Goal: Check status: Check status

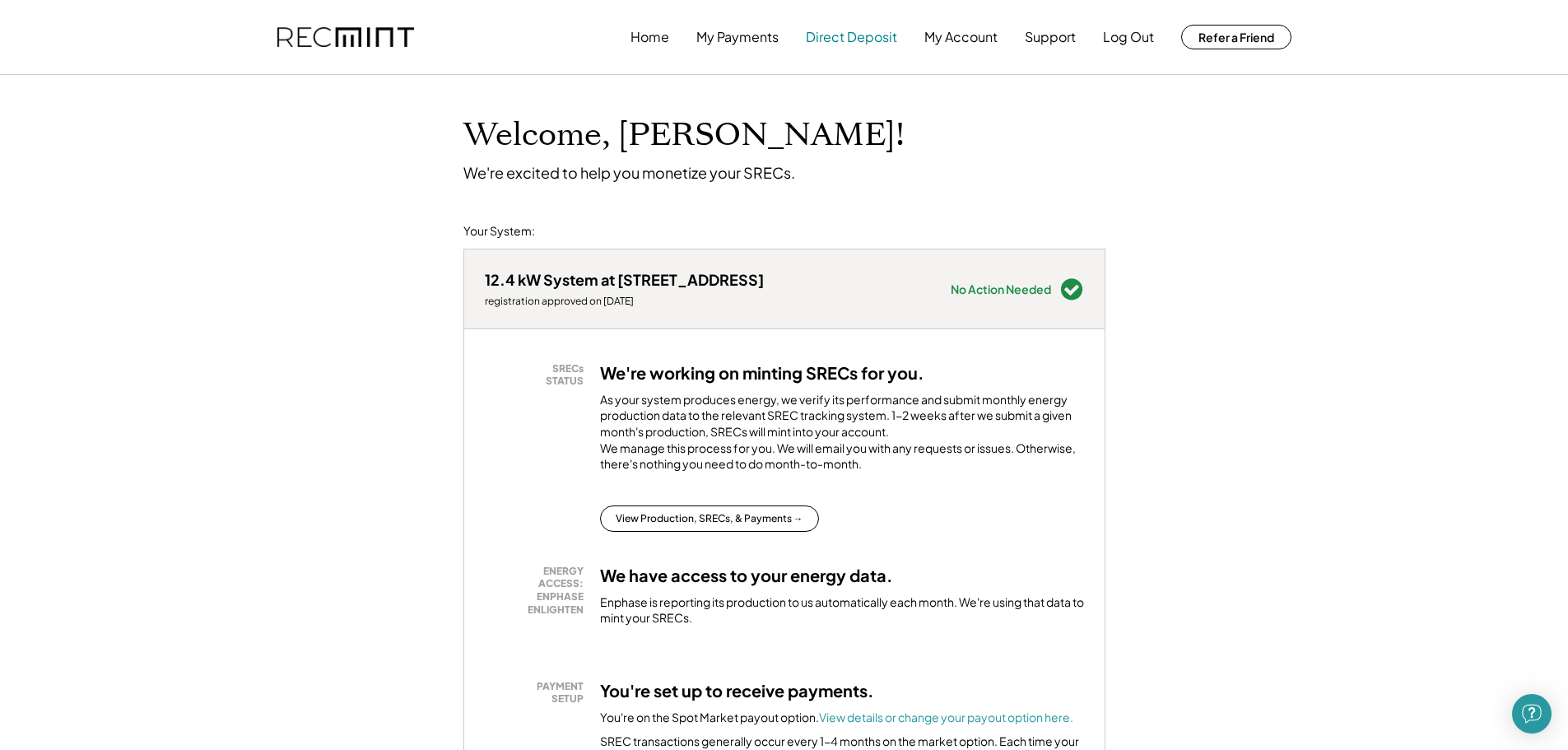
click at [858, 37] on button "Direct Deposit" at bounding box center [851, 37] width 91 height 33
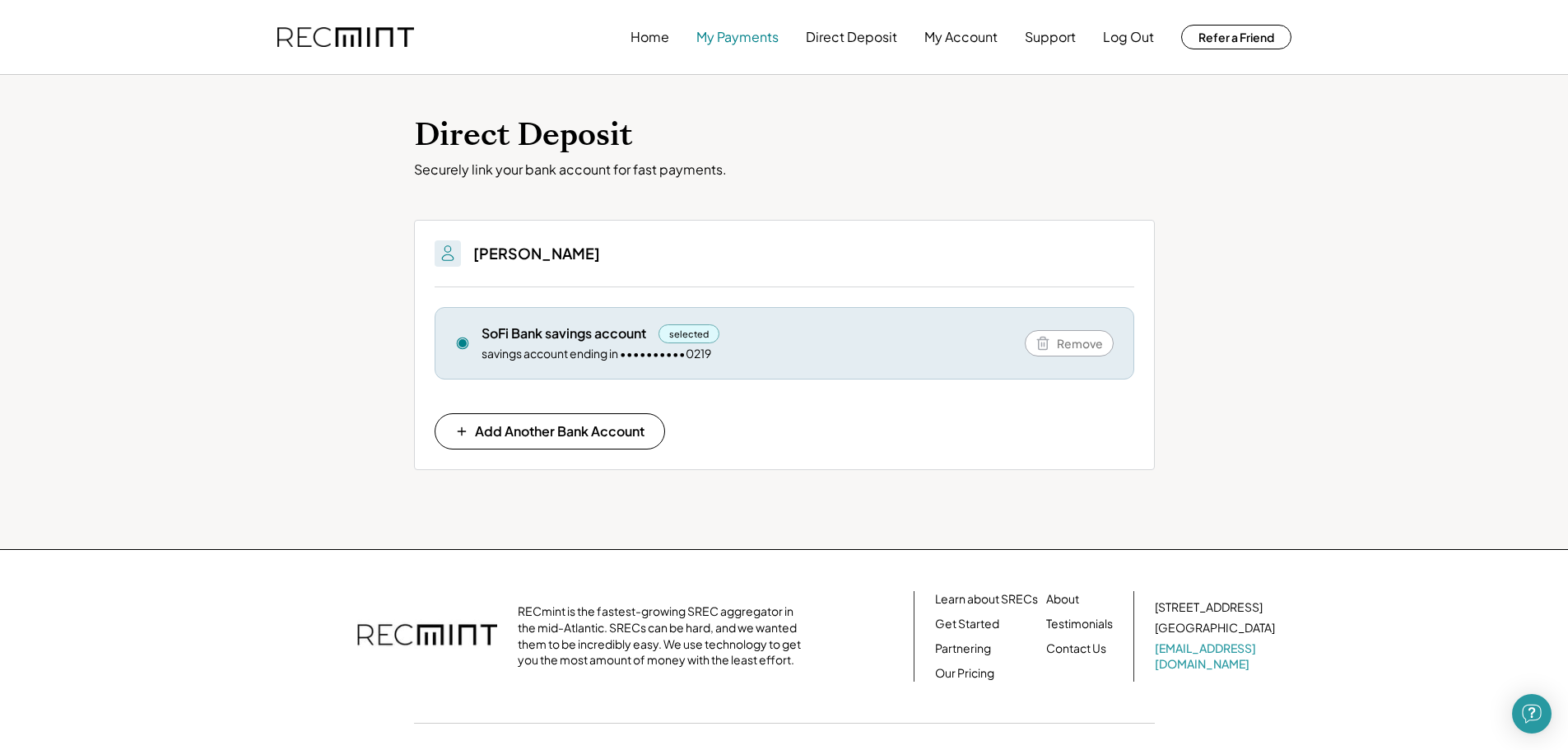
click at [744, 38] on button "My Payments" at bounding box center [737, 37] width 82 height 33
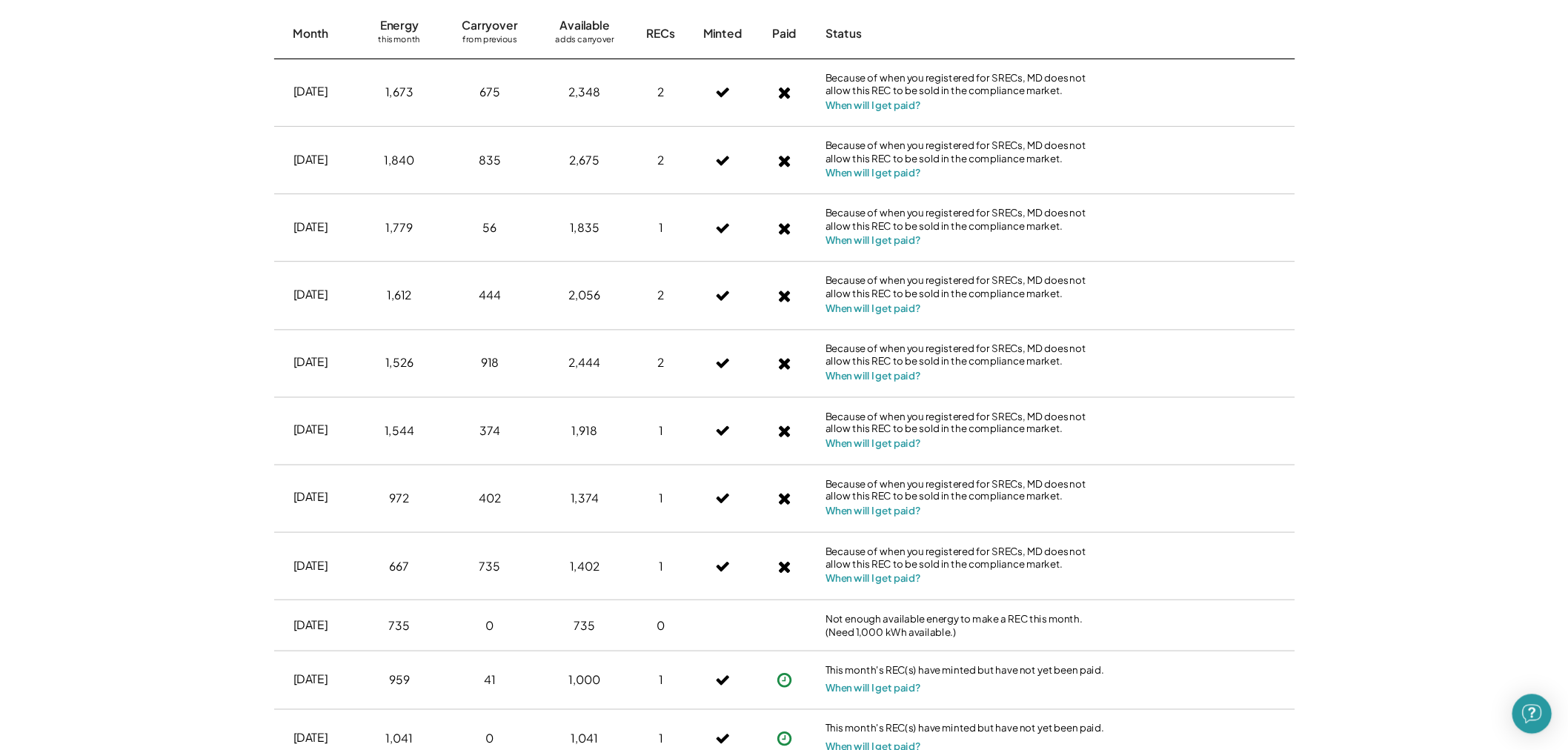
scroll to position [445, 0]
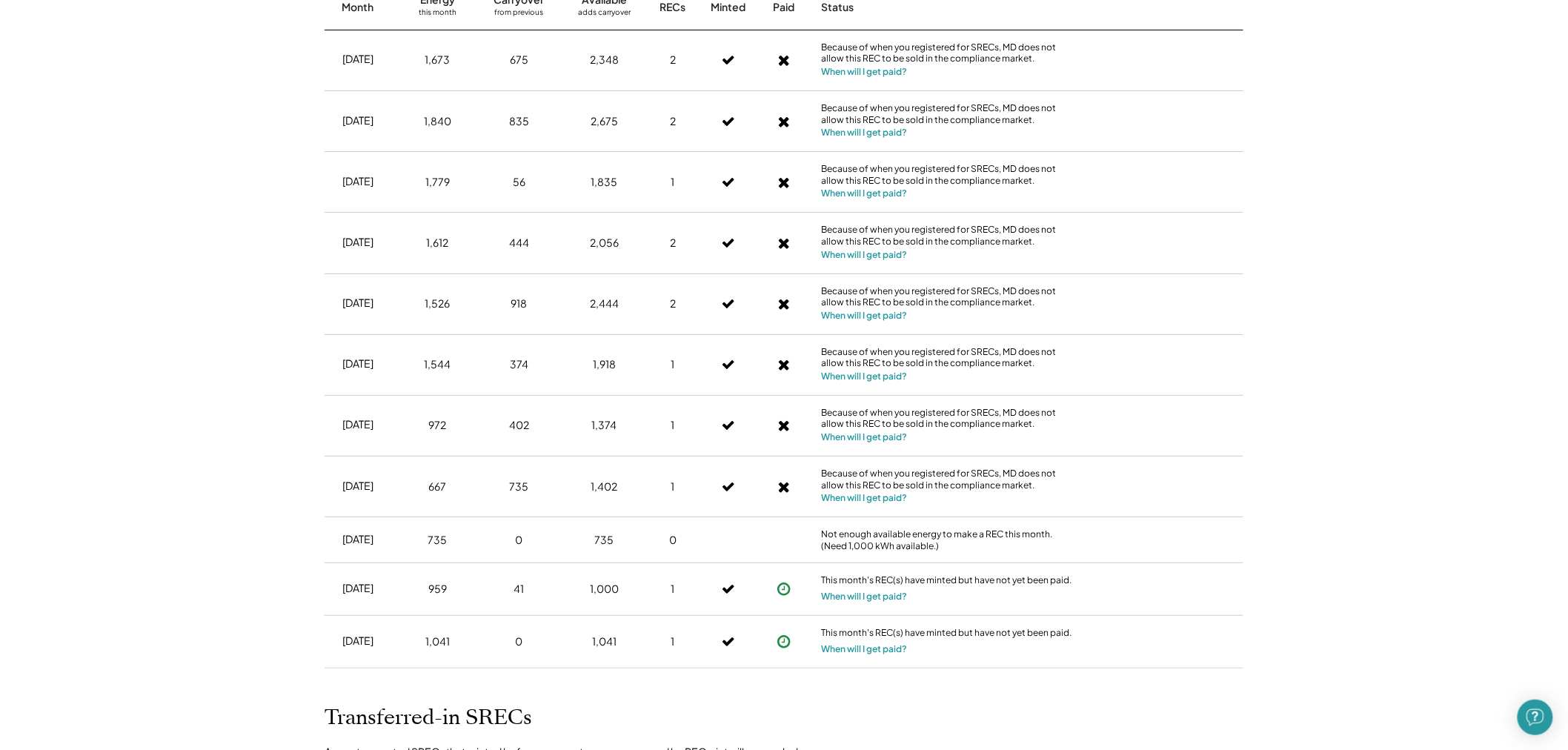
drag, startPoint x: 1344, startPoint y: 1, endPoint x: 1280, endPoint y: 596, distance: 598.4
click at [1280, 596] on div "Home My Payments Direct Deposit My Account Support Log Out Refer a Friend Produ…" at bounding box center [784, 382] width 1568 height 1654
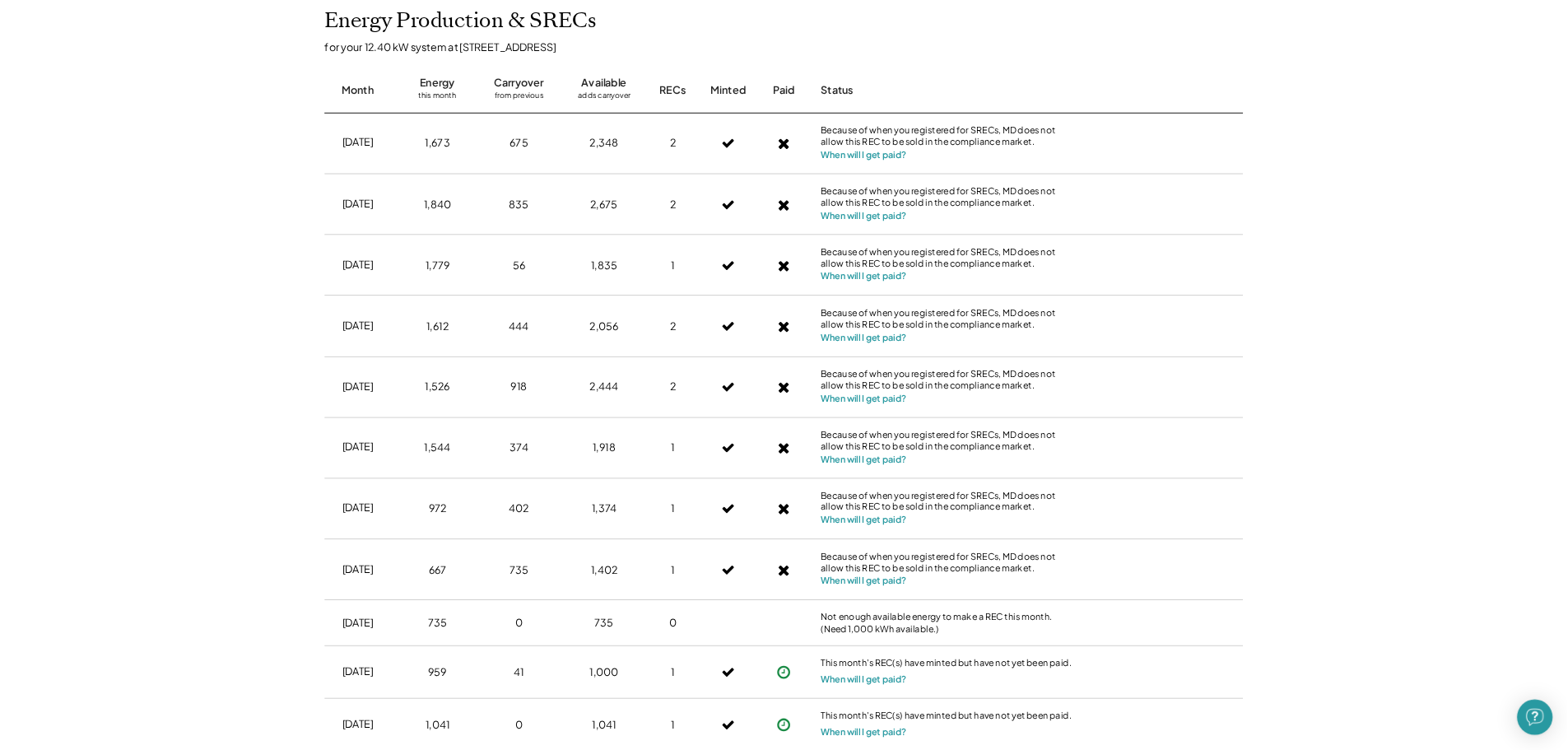
scroll to position [403, 0]
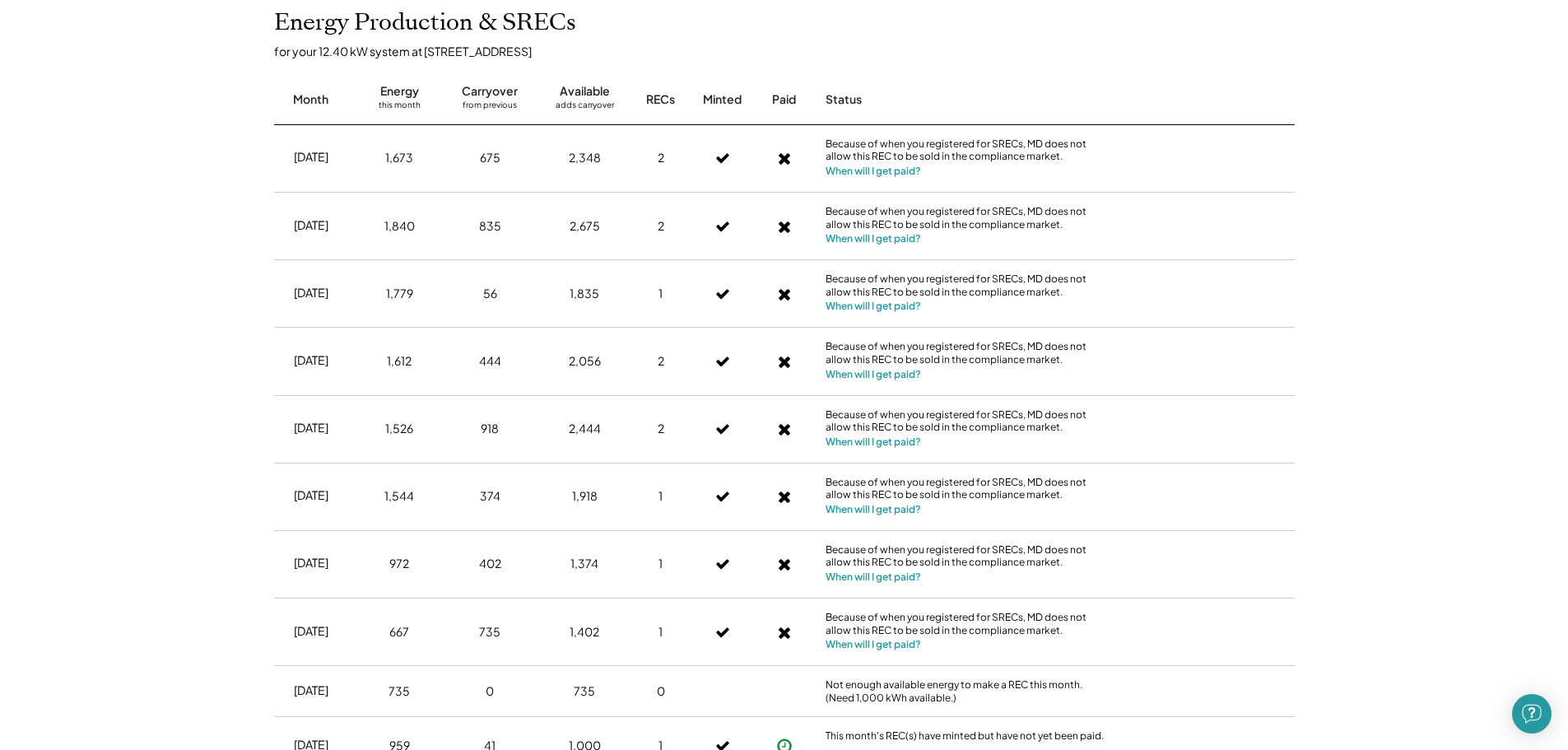
drag, startPoint x: 1754, startPoint y: 2, endPoint x: 1266, endPoint y: 278, distance: 560.6
click at [1266, 278] on div "Jun 2025 1,779 56 1,835 1 Because of when you registered for SRECs, MD does not…" at bounding box center [784, 293] width 1020 height 67
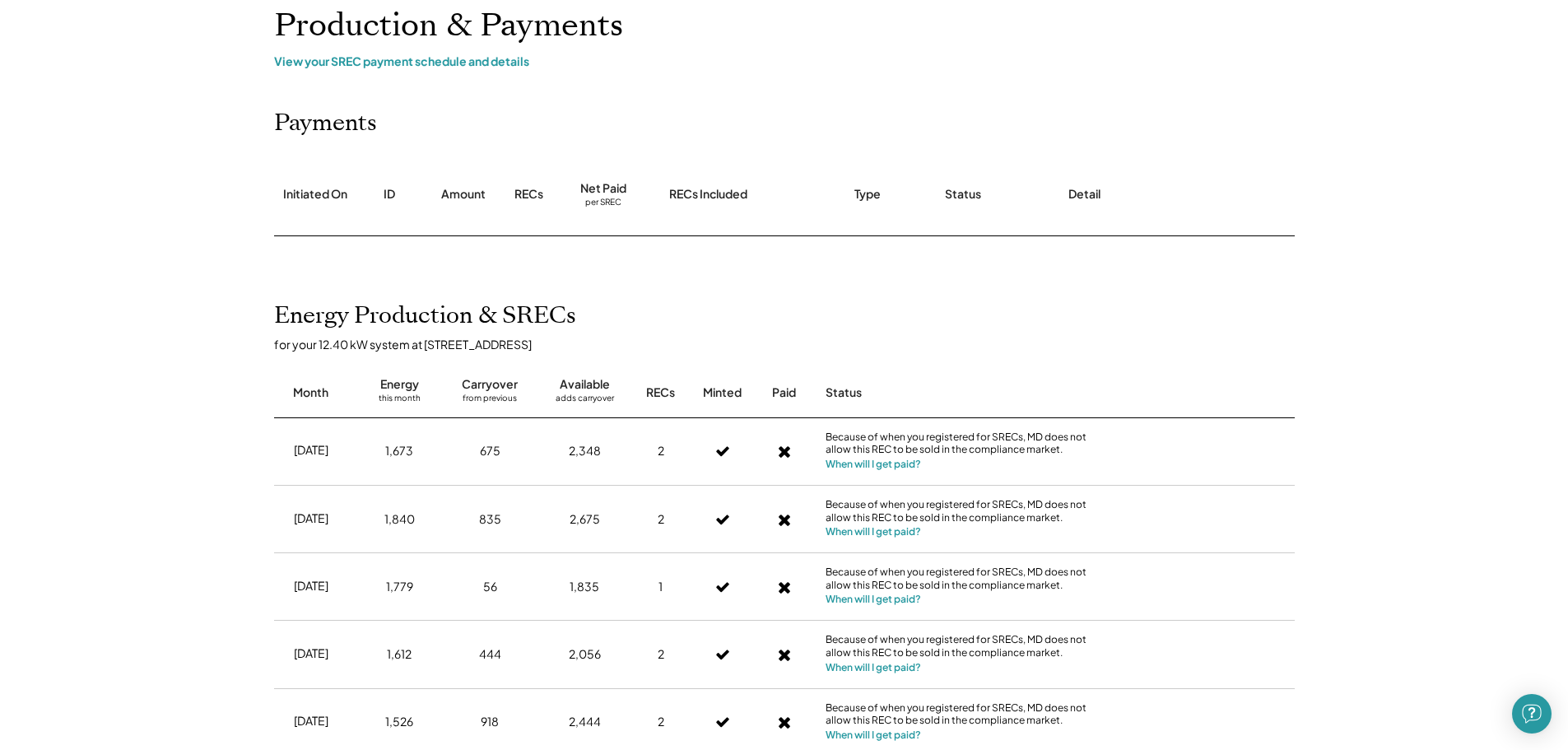
scroll to position [0, 0]
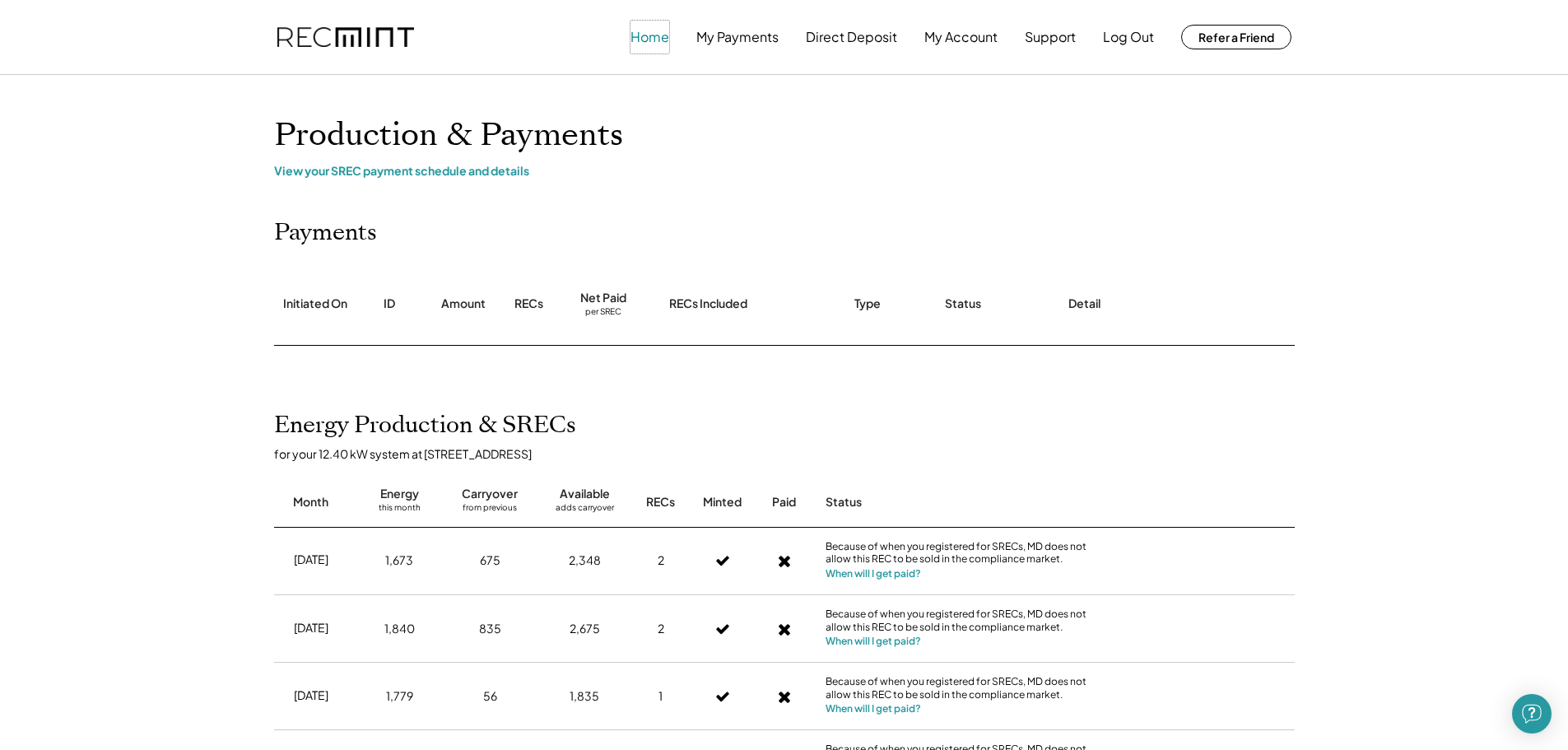
click at [659, 36] on button "Home" at bounding box center [650, 37] width 39 height 33
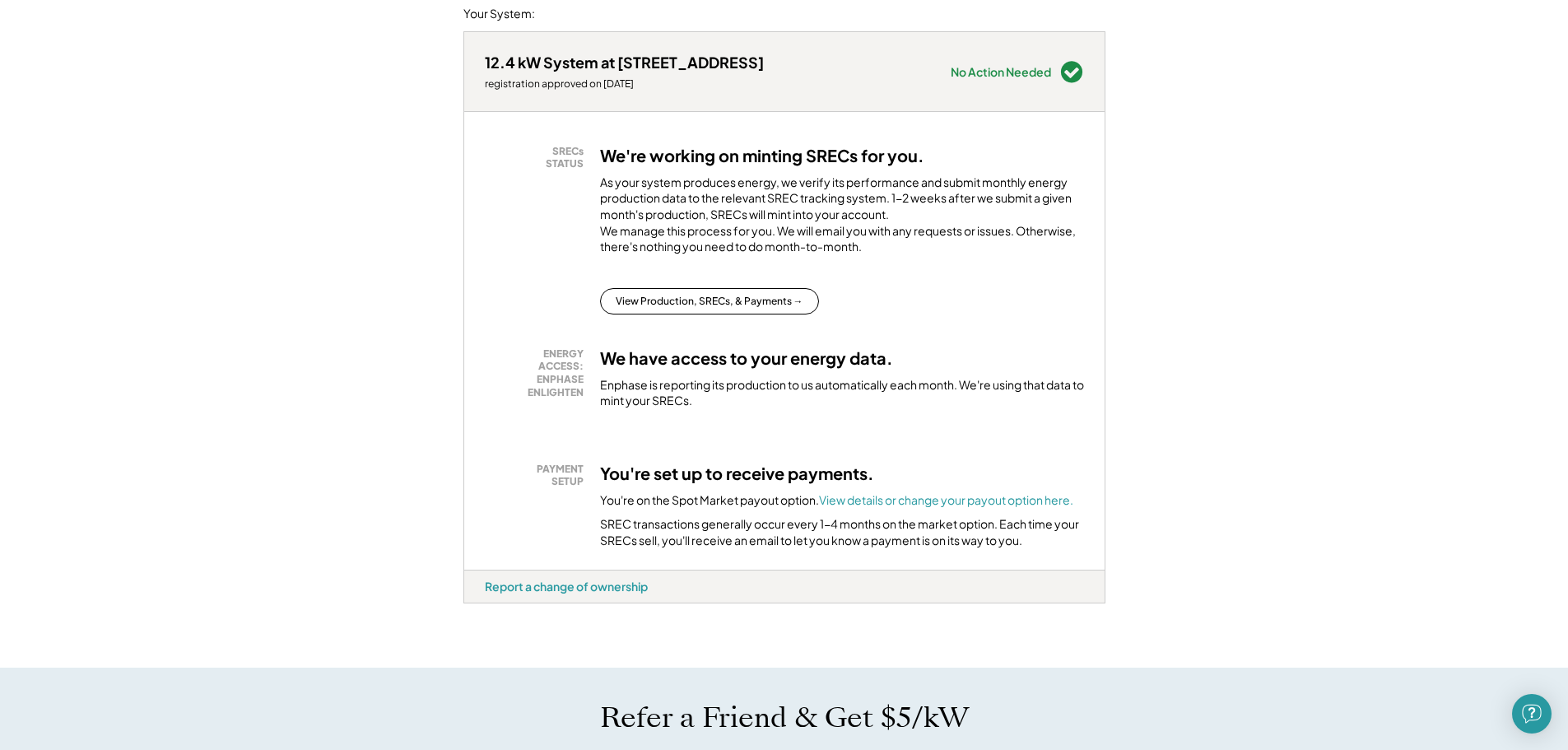
scroll to position [247, 0]
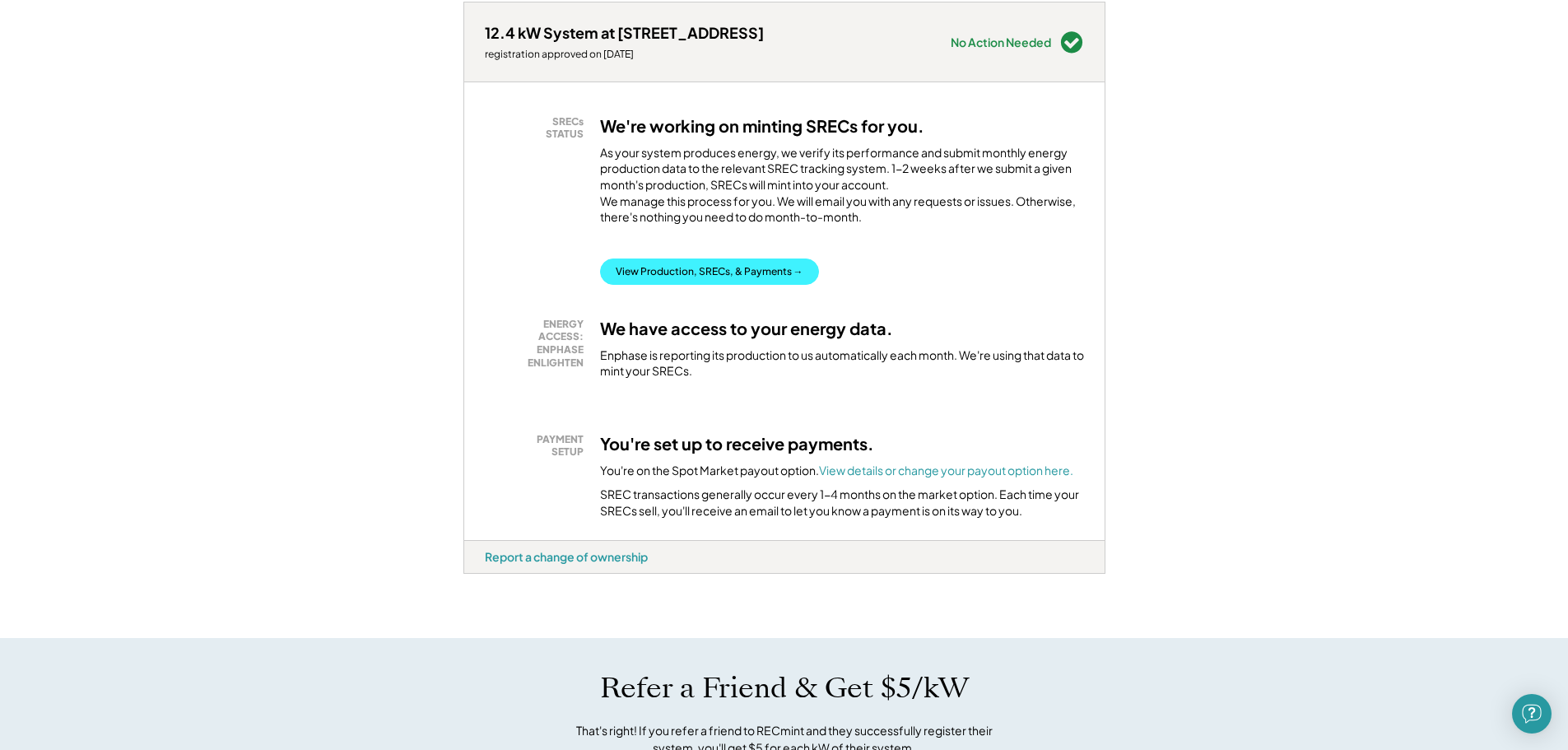
click at [747, 285] on button "View Production, SRECs, & Payments →" at bounding box center [709, 272] width 219 height 27
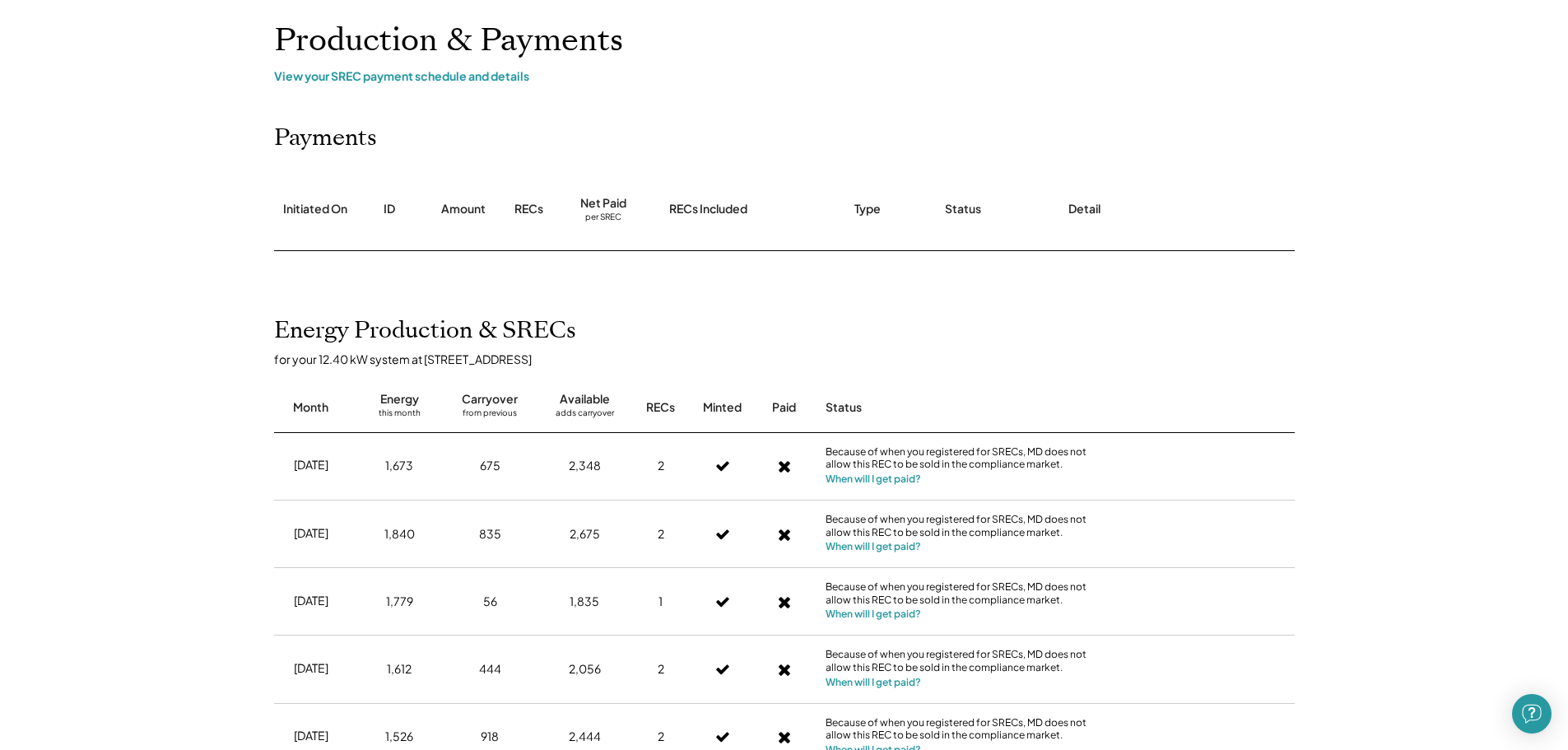
scroll to position [82, 0]
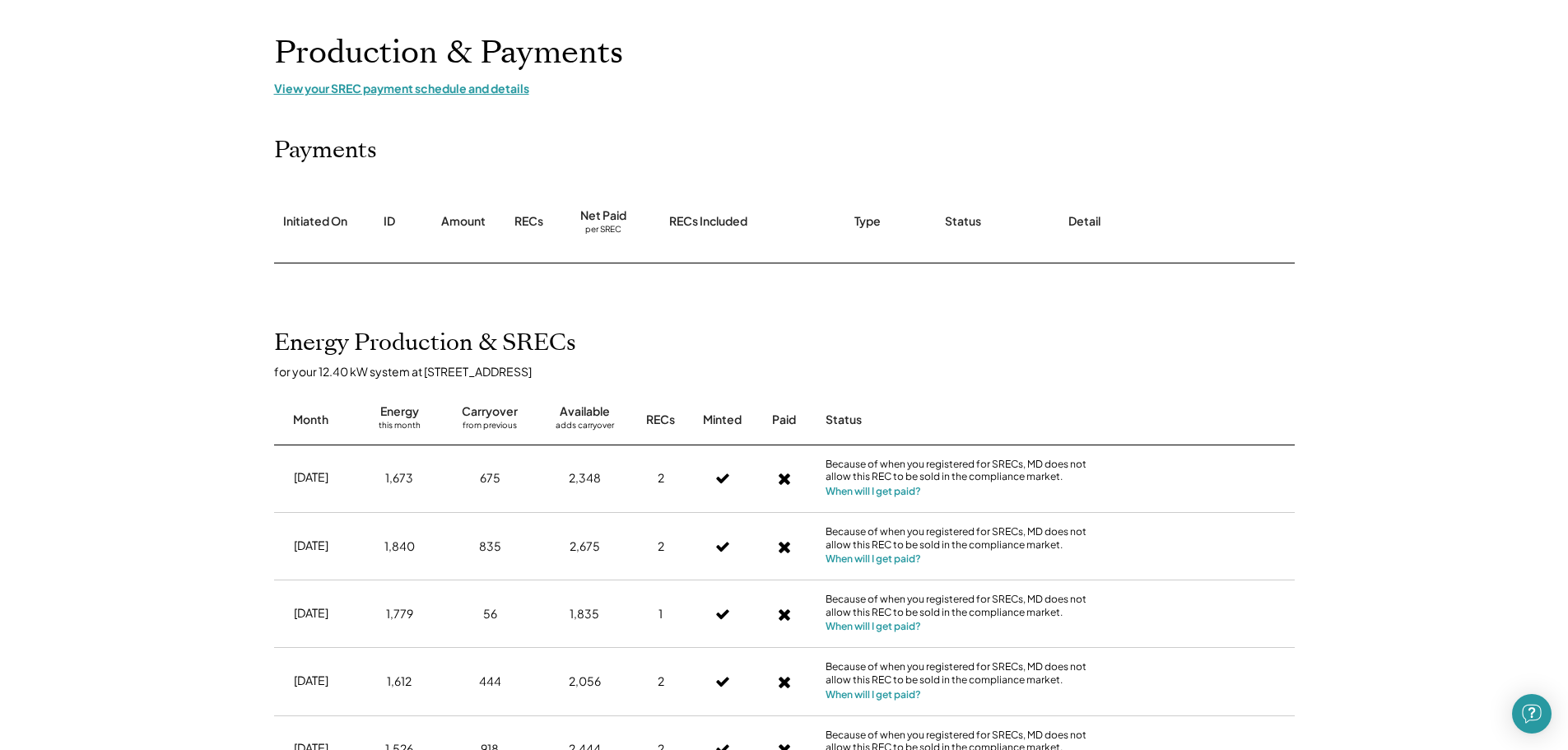
click at [399, 90] on div "View your SREC payment schedule and details" at bounding box center [784, 88] width 1020 height 15
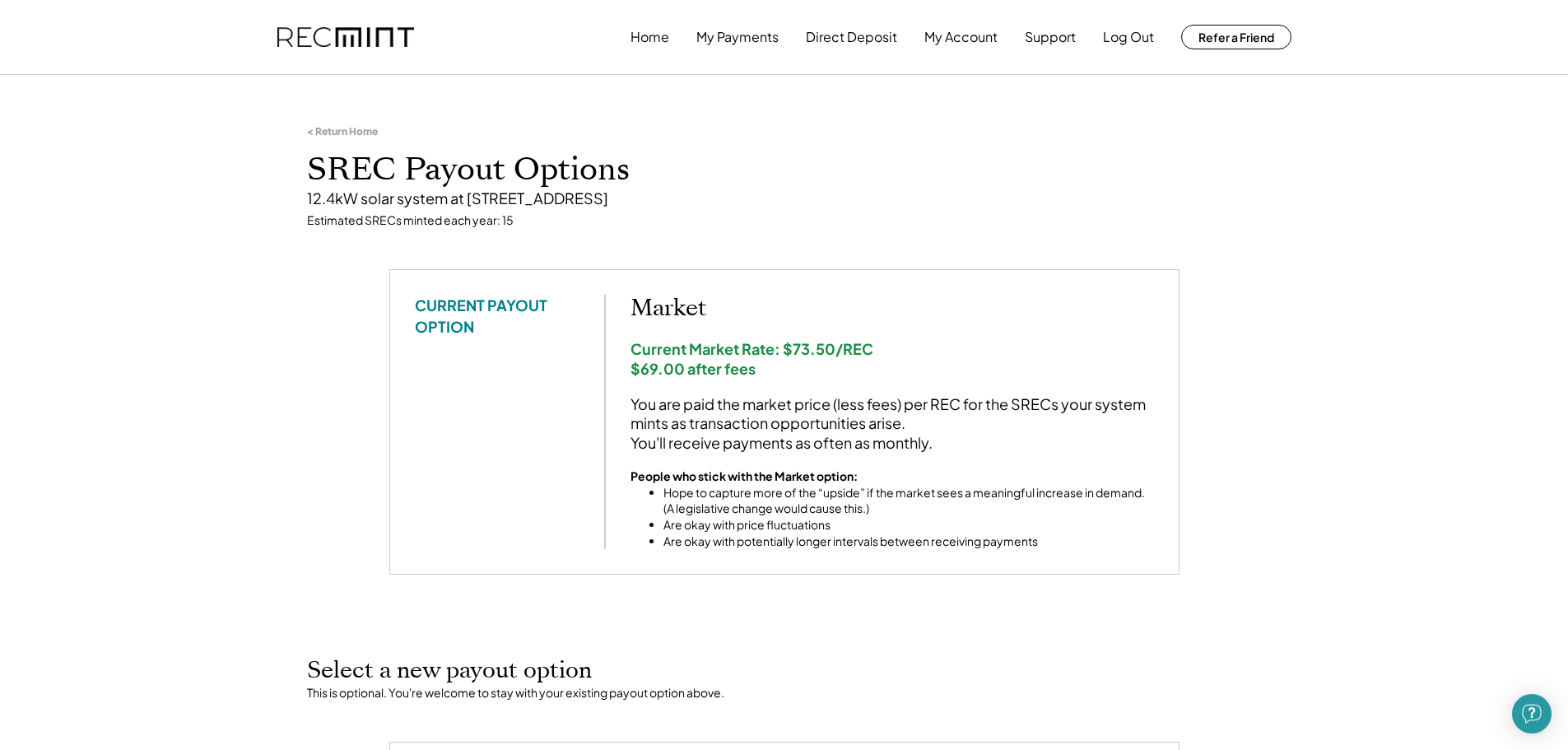
click at [477, 307] on div "CURRENT PAYOUT OPTION" at bounding box center [496, 315] width 165 height 41
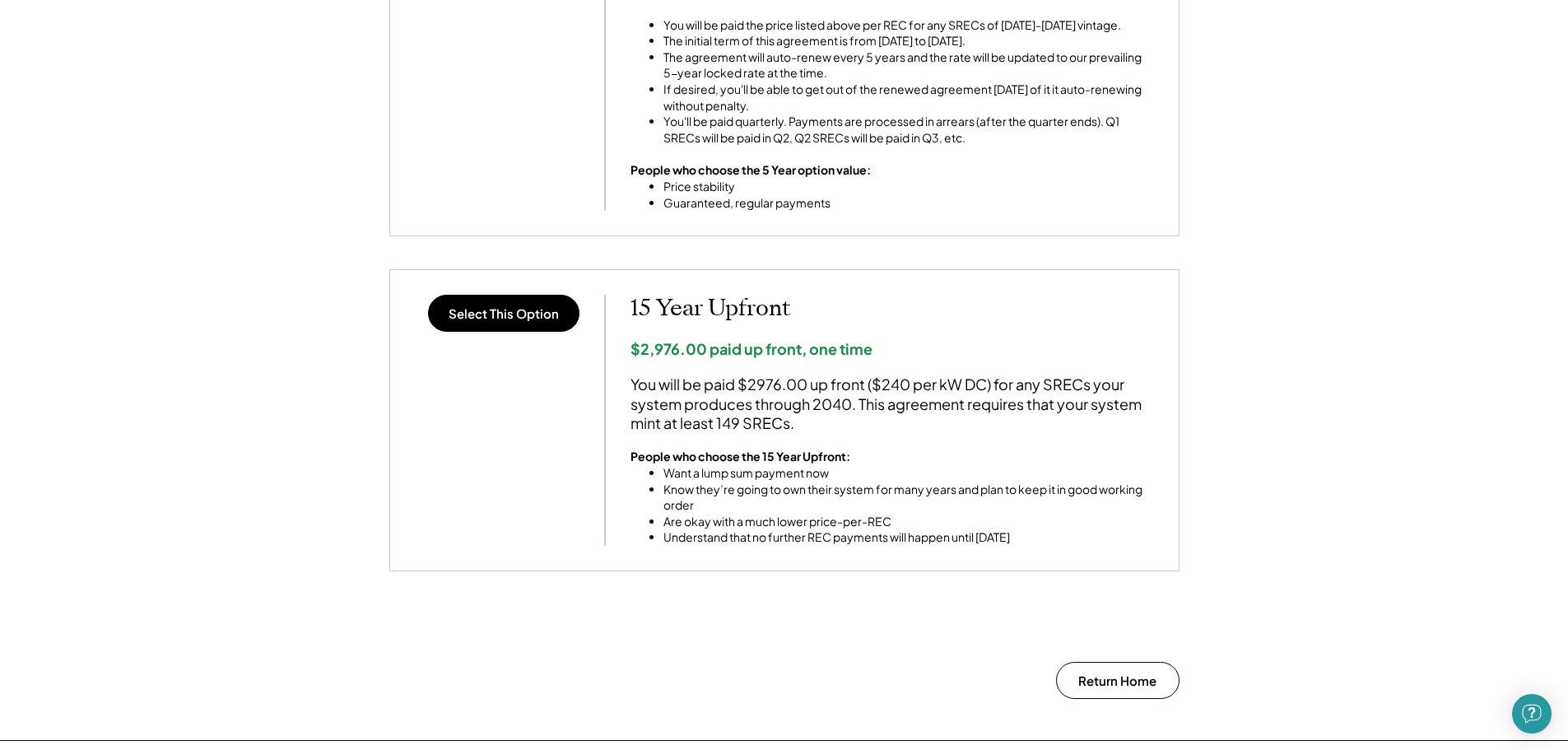
scroll to position [1235, 0]
